Goal: Transaction & Acquisition: Purchase product/service

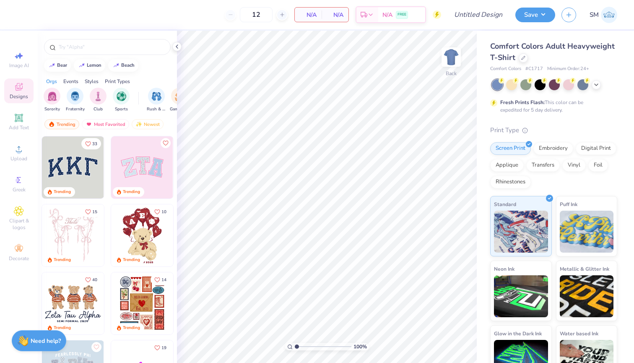
click at [606, 13] on img at bounding box center [609, 15] width 16 height 16
click at [523, 58] on icon at bounding box center [523, 57] width 4 height 4
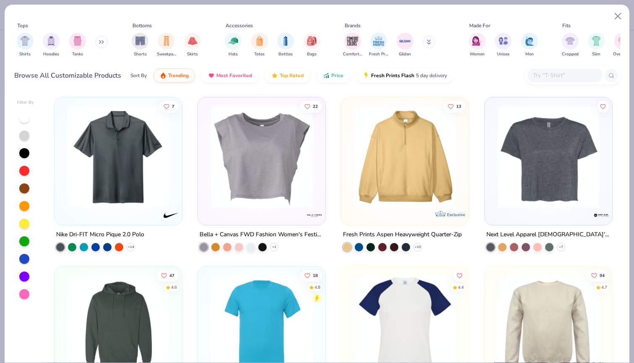
click at [558, 77] on input "text" at bounding box center [564, 75] width 65 height 10
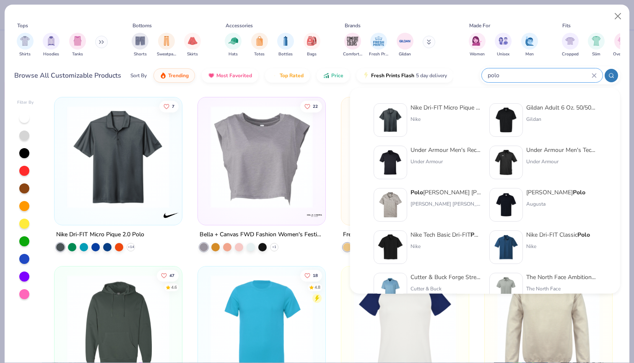
type input "polo"
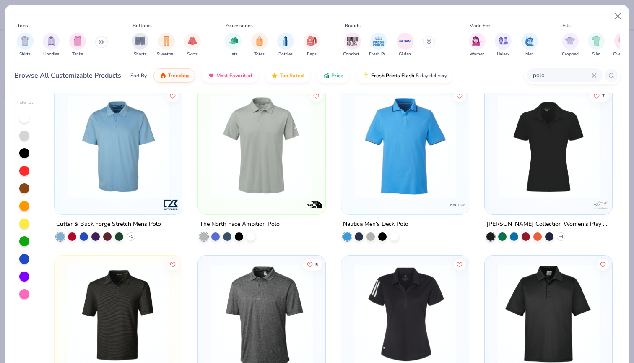
scroll to position [350, 0]
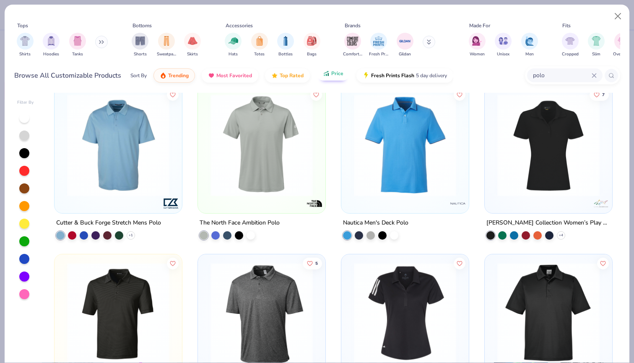
click at [337, 72] on span "Price" at bounding box center [337, 73] width 12 height 7
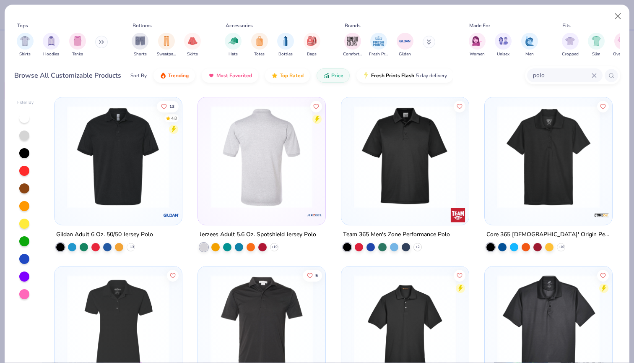
scroll to position [13, 0]
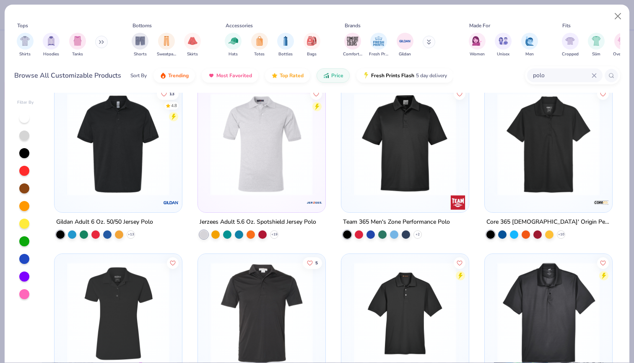
click at [367, 181] on img at bounding box center [405, 144] width 111 height 102
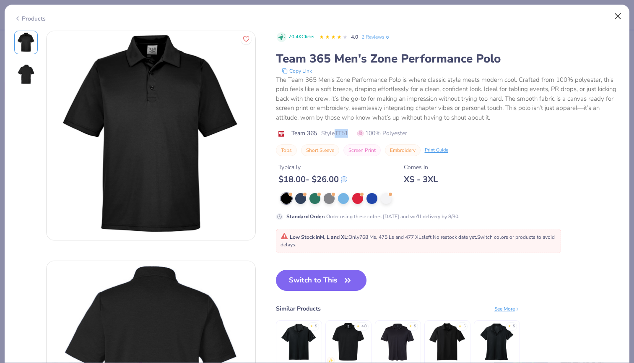
click at [616, 18] on button "Close" at bounding box center [618, 16] width 16 height 16
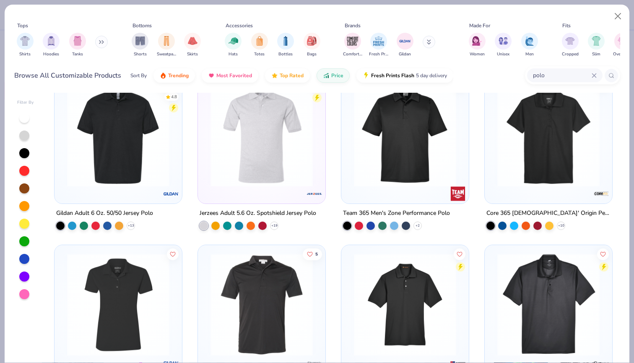
scroll to position [21, 0]
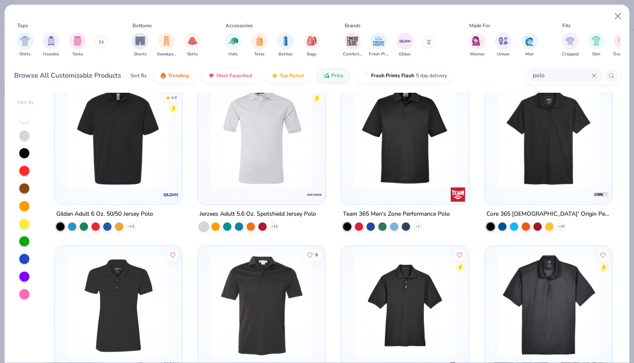
click at [532, 166] on img at bounding box center [548, 136] width 111 height 102
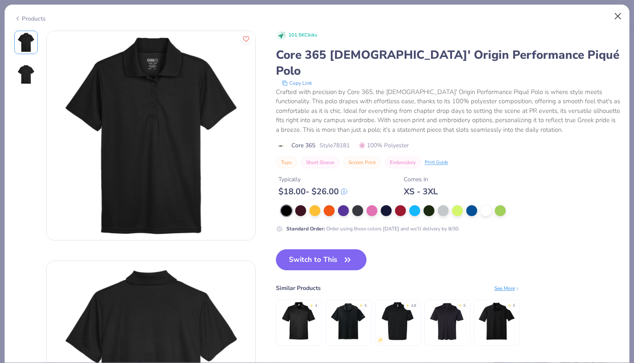
click at [619, 15] on button "Close" at bounding box center [618, 16] width 16 height 16
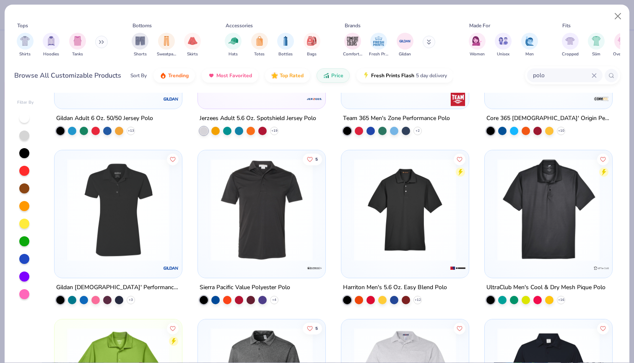
scroll to position [117, 0]
click at [292, 222] on img at bounding box center [261, 209] width 111 height 102
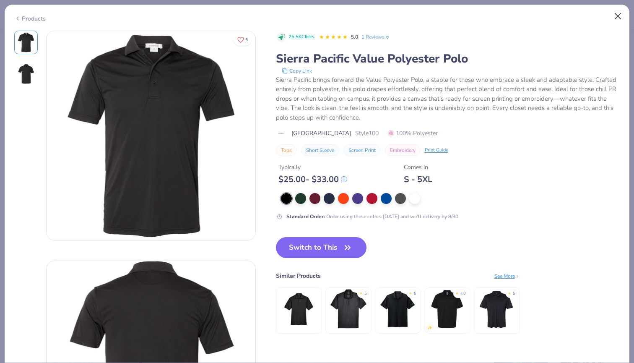
click at [614, 14] on button "Close" at bounding box center [618, 16] width 16 height 16
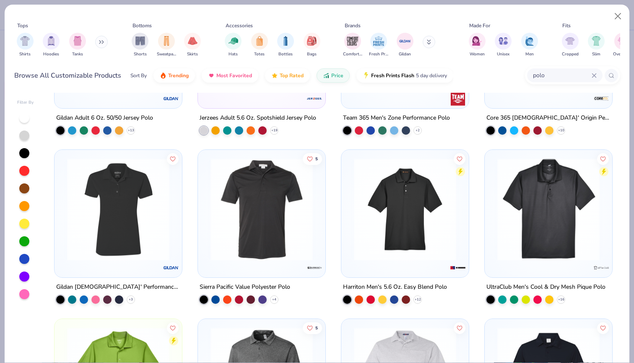
scroll to position [145, 0]
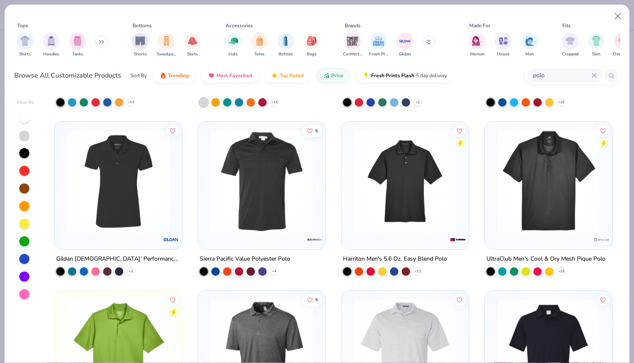
click at [434, 203] on img at bounding box center [405, 181] width 111 height 102
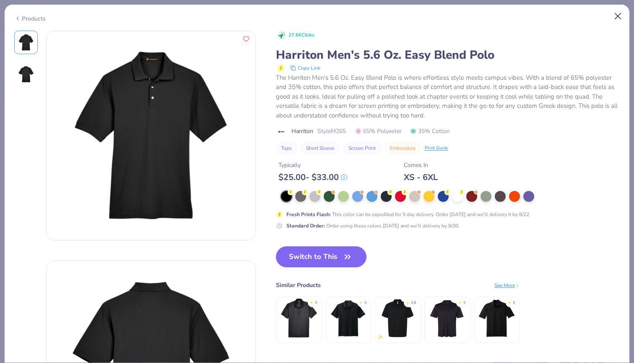
click at [615, 15] on button "Close" at bounding box center [618, 16] width 16 height 16
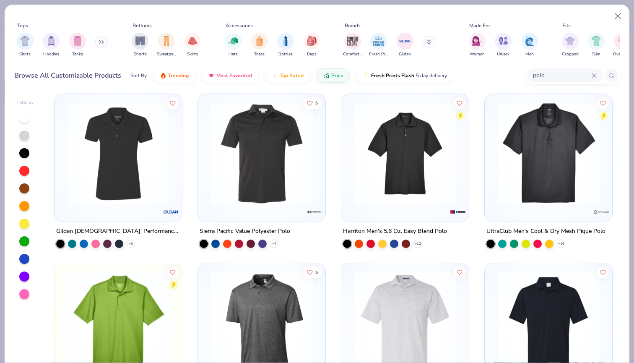
scroll to position [173, 0]
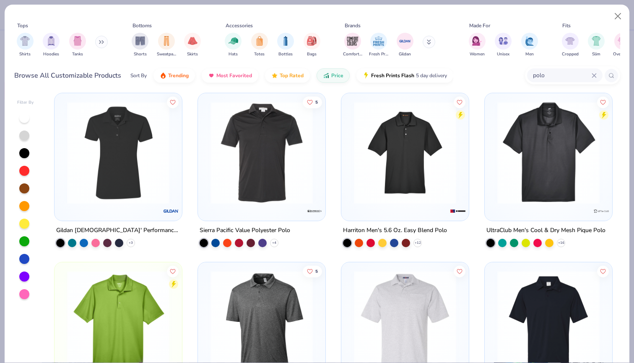
click at [503, 178] on img at bounding box center [548, 152] width 111 height 102
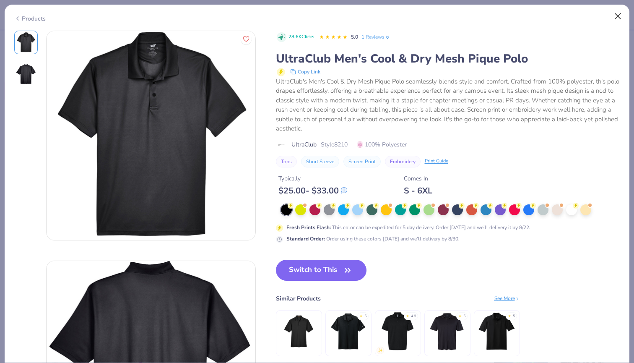
click at [616, 16] on button "Close" at bounding box center [618, 16] width 16 height 16
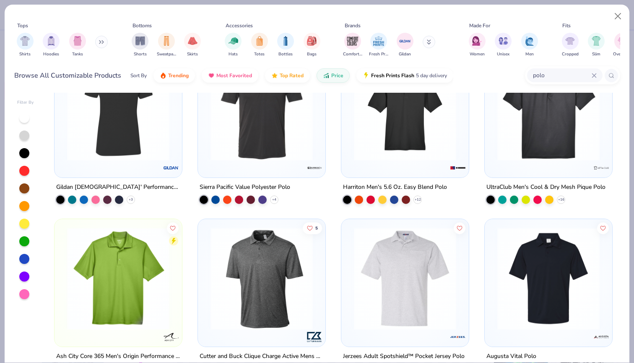
scroll to position [280, 0]
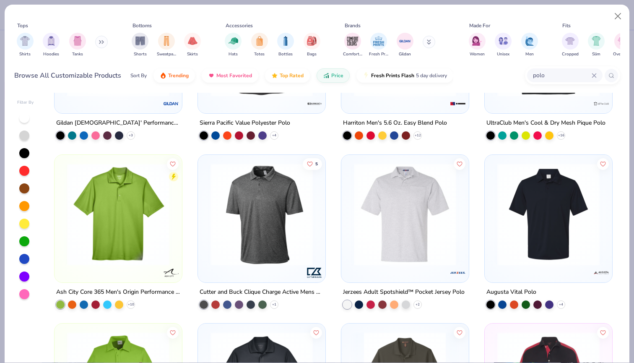
click at [129, 239] on img at bounding box center [118, 214] width 111 height 102
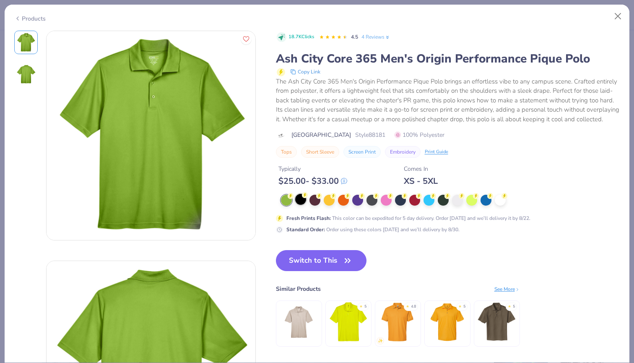
click at [293, 196] on circle at bounding box center [290, 196] width 6 height 6
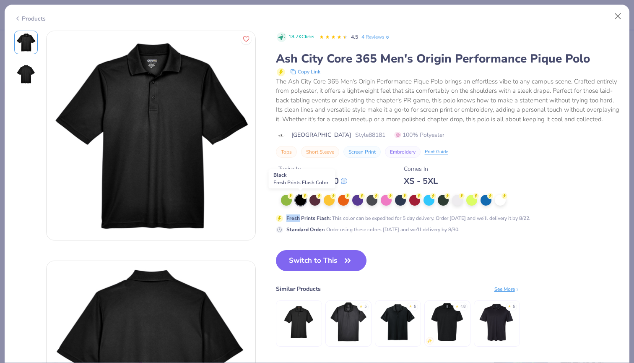
click at [306, 196] on circle at bounding box center [305, 196] width 6 height 6
click at [28, 77] on img at bounding box center [26, 74] width 20 height 20
click at [291, 196] on circle at bounding box center [290, 195] width 6 height 6
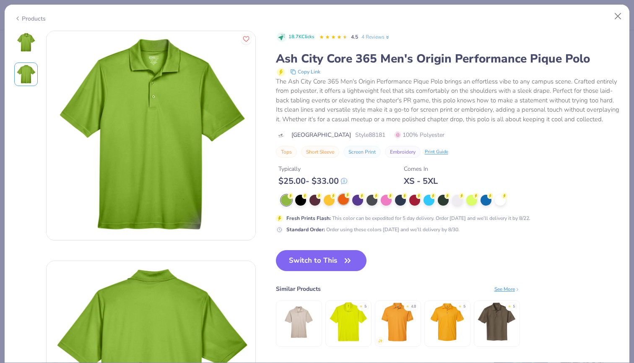
click at [293, 194] on circle at bounding box center [290, 196] width 6 height 6
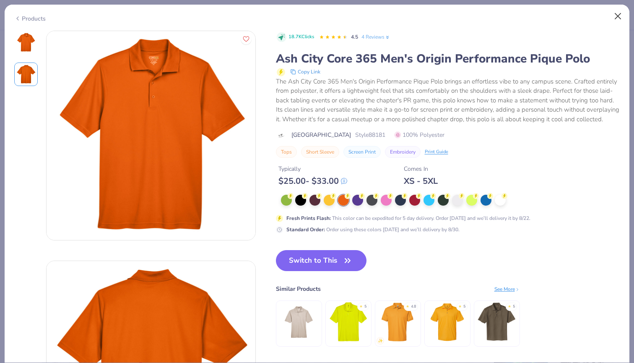
click at [616, 14] on button "Close" at bounding box center [618, 16] width 16 height 16
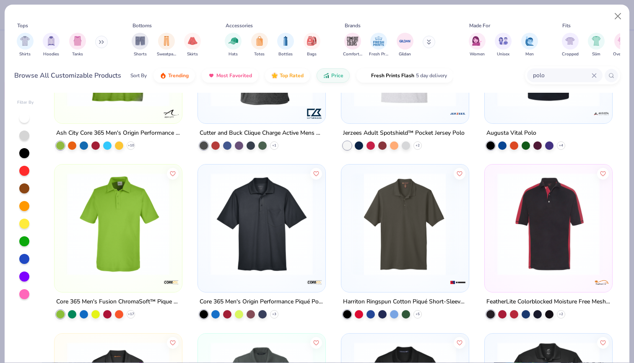
scroll to position [455, 0]
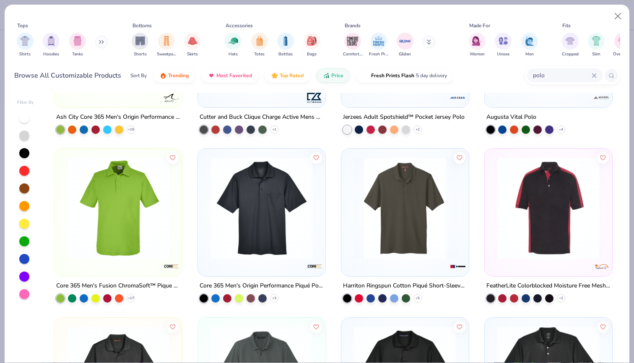
click at [269, 246] on img at bounding box center [261, 208] width 111 height 102
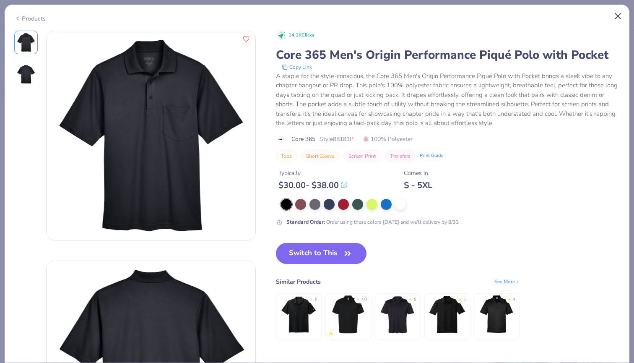
click at [616, 22] on button "Close" at bounding box center [618, 16] width 16 height 16
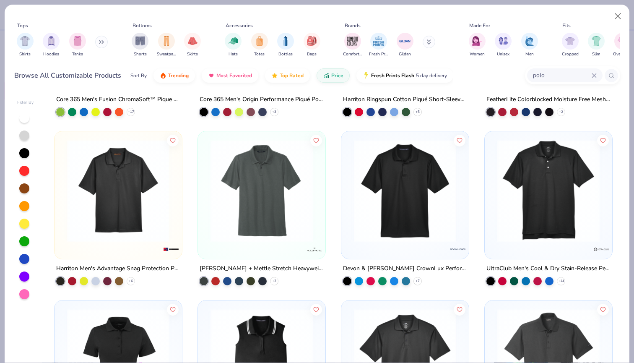
scroll to position [642, 0]
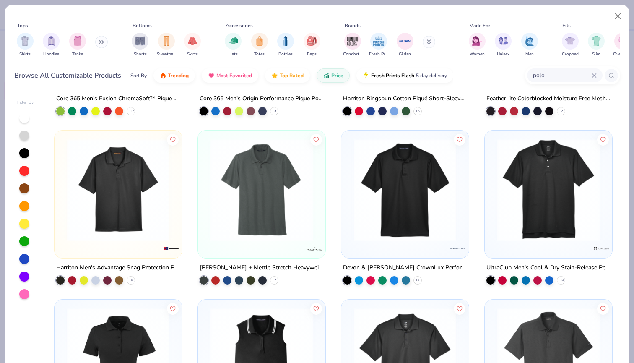
click at [135, 220] on img at bounding box center [118, 190] width 111 height 102
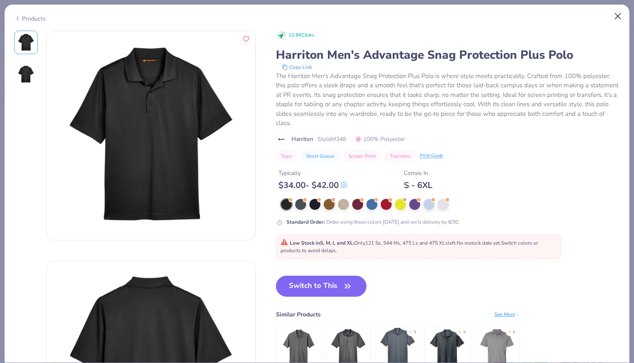
click at [613, 21] on button "Close" at bounding box center [618, 16] width 16 height 16
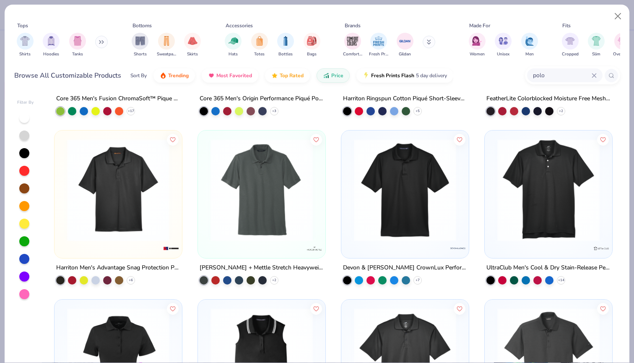
scroll to position [688, 0]
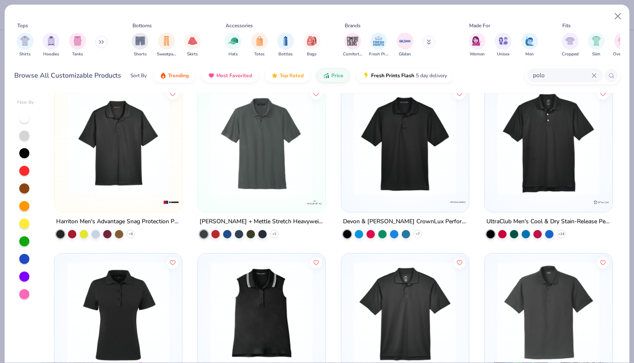
click at [431, 175] on img at bounding box center [405, 144] width 111 height 102
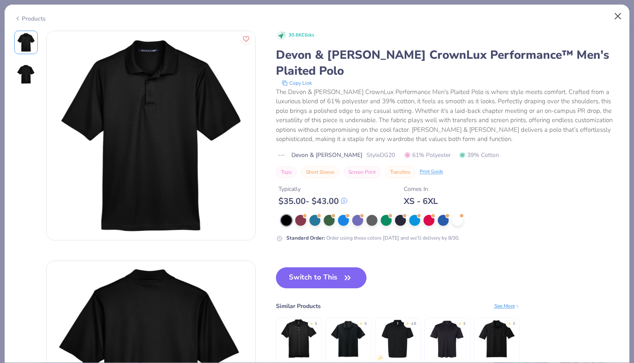
click at [619, 16] on button "Close" at bounding box center [618, 16] width 16 height 16
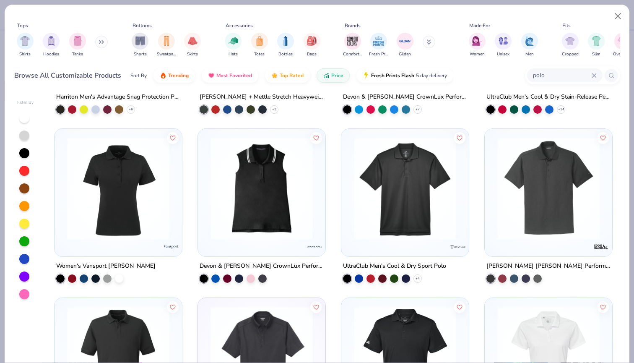
scroll to position [829, 0]
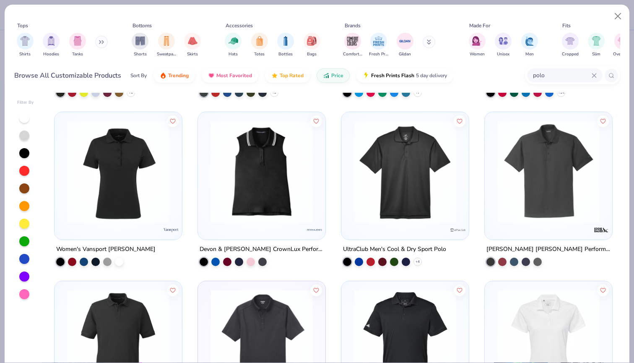
click at [423, 217] on img at bounding box center [405, 171] width 111 height 102
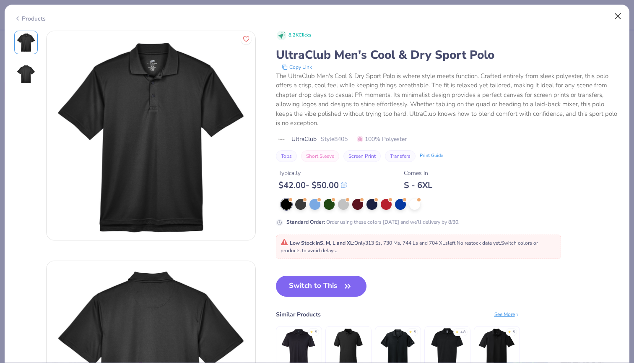
click at [618, 17] on button "Close" at bounding box center [618, 16] width 16 height 16
